Goal: Information Seeking & Learning: Learn about a topic

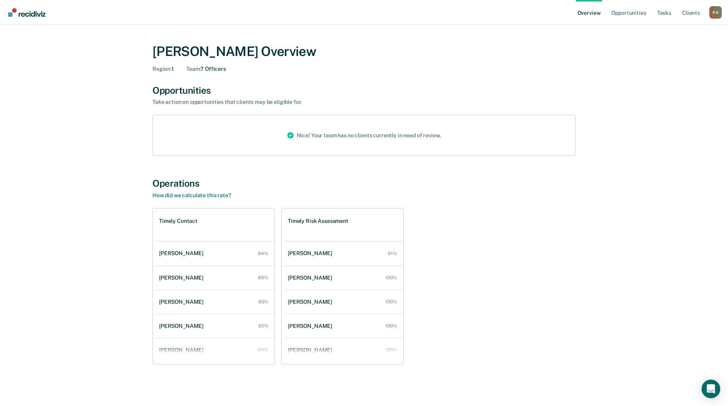
click at [122, 204] on div "[PERSON_NAME] Overview Region : 1 Team : 7 Officers Opportunities Take action o…" at bounding box center [363, 207] width 709 height 347
click at [184, 252] on div "[PERSON_NAME]" at bounding box center [182, 253] width 47 height 7
